Goal: Task Accomplishment & Management: Manage account settings

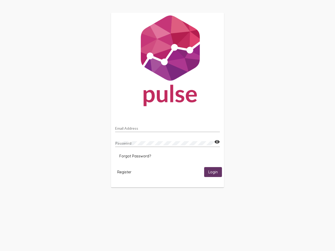
click at [168, 127] on input "Email Address" at bounding box center [167, 128] width 105 height 4
click at [217, 142] on mat-icon "visibility" at bounding box center [216, 142] width 5 height 6
click at [135, 156] on span "Forgot Password?" at bounding box center [135, 156] width 32 height 5
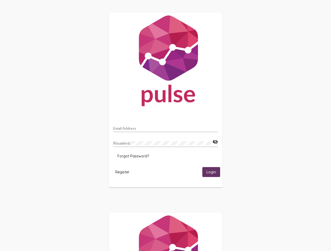
click at [124, 172] on span "Register" at bounding box center [122, 172] width 14 height 5
click at [213, 172] on span "Login" at bounding box center [210, 172] width 9 height 5
